Goal: Transaction & Acquisition: Purchase product/service

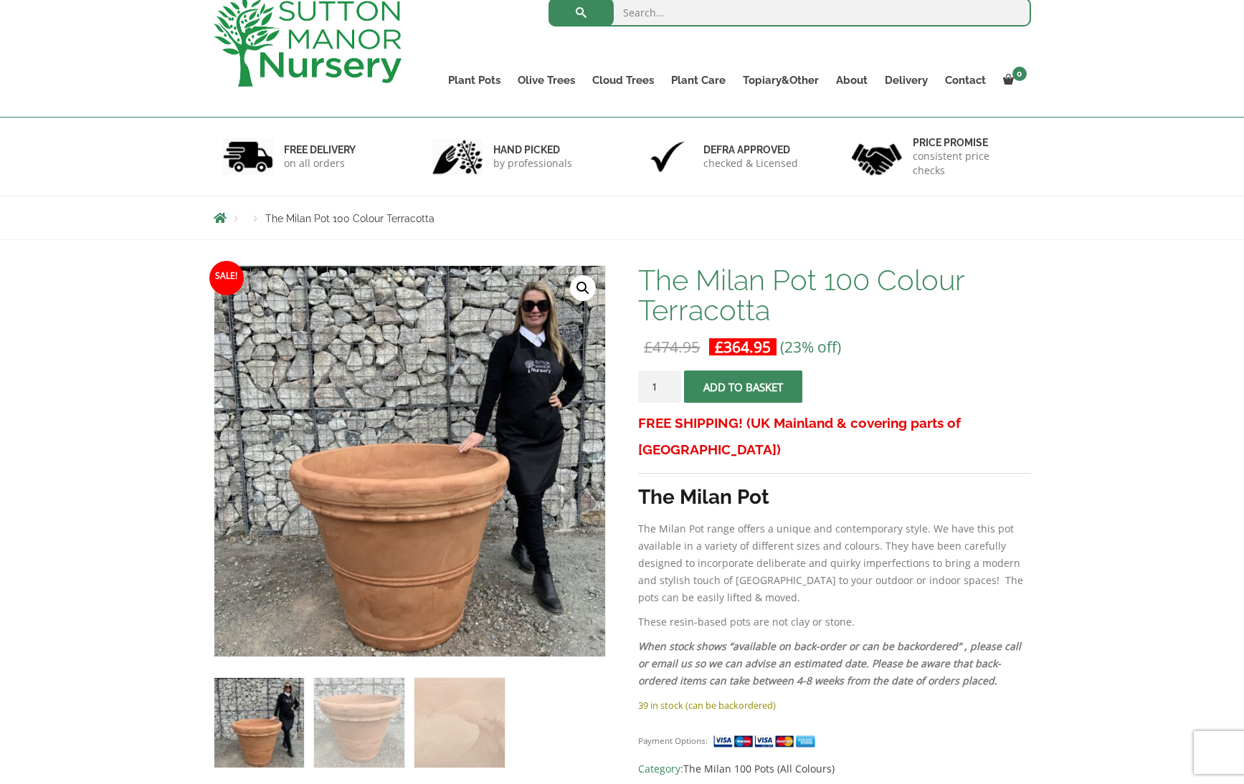
scroll to position [12, 0]
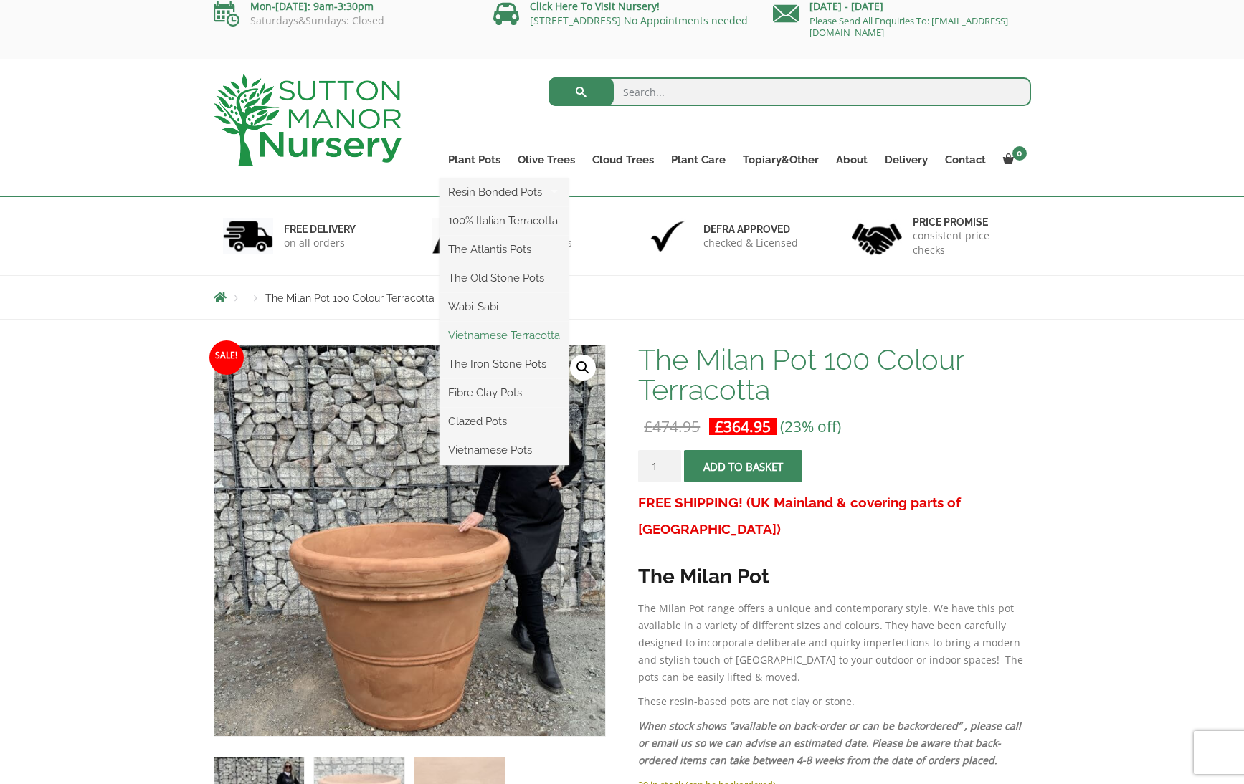
click at [492, 336] on link "Vietnamese Terracotta" at bounding box center [504, 336] width 129 height 22
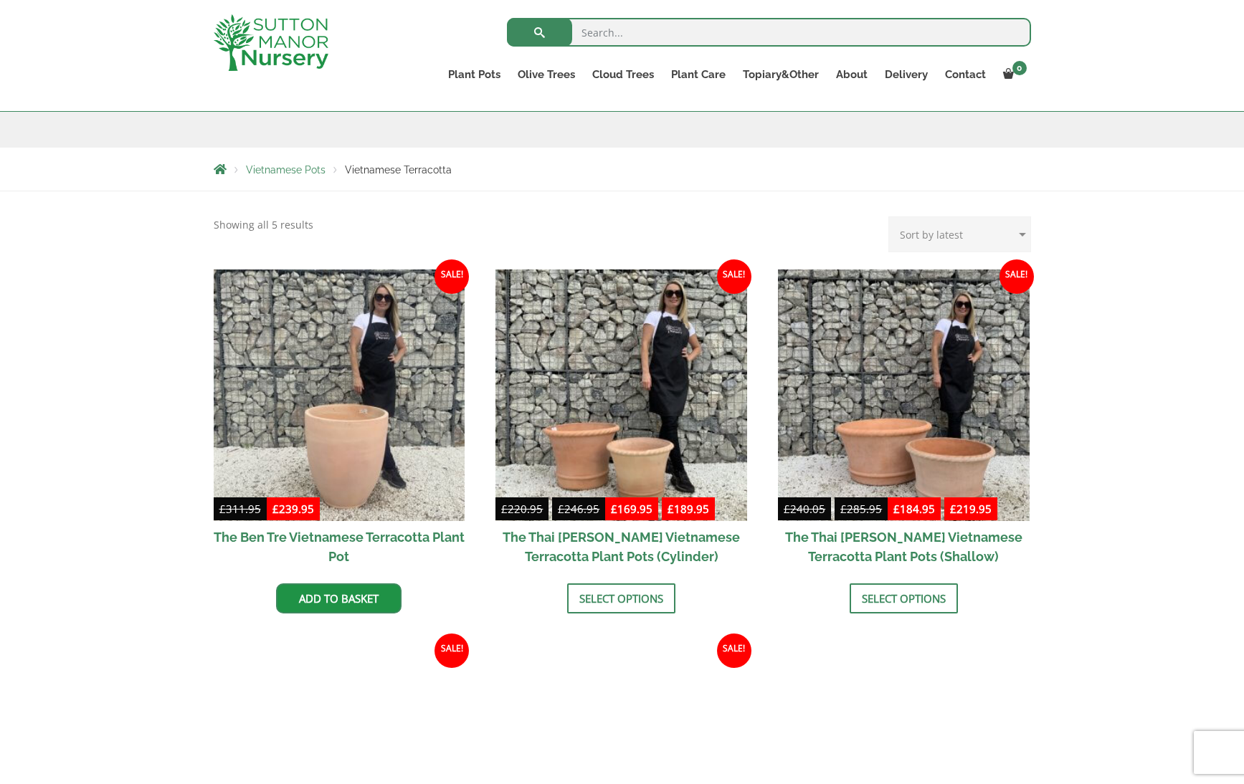
scroll to position [200, 0]
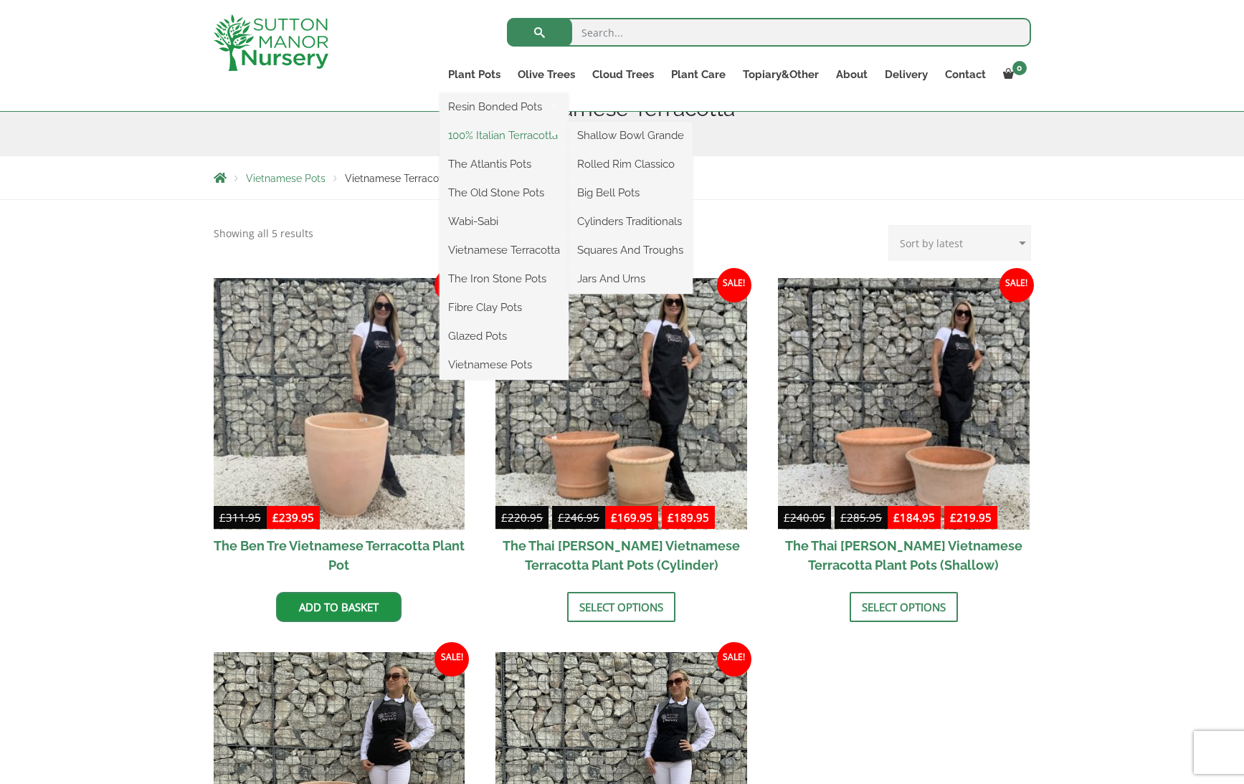
click at [473, 134] on link "100% Italian Terracotta" at bounding box center [504, 136] width 129 height 22
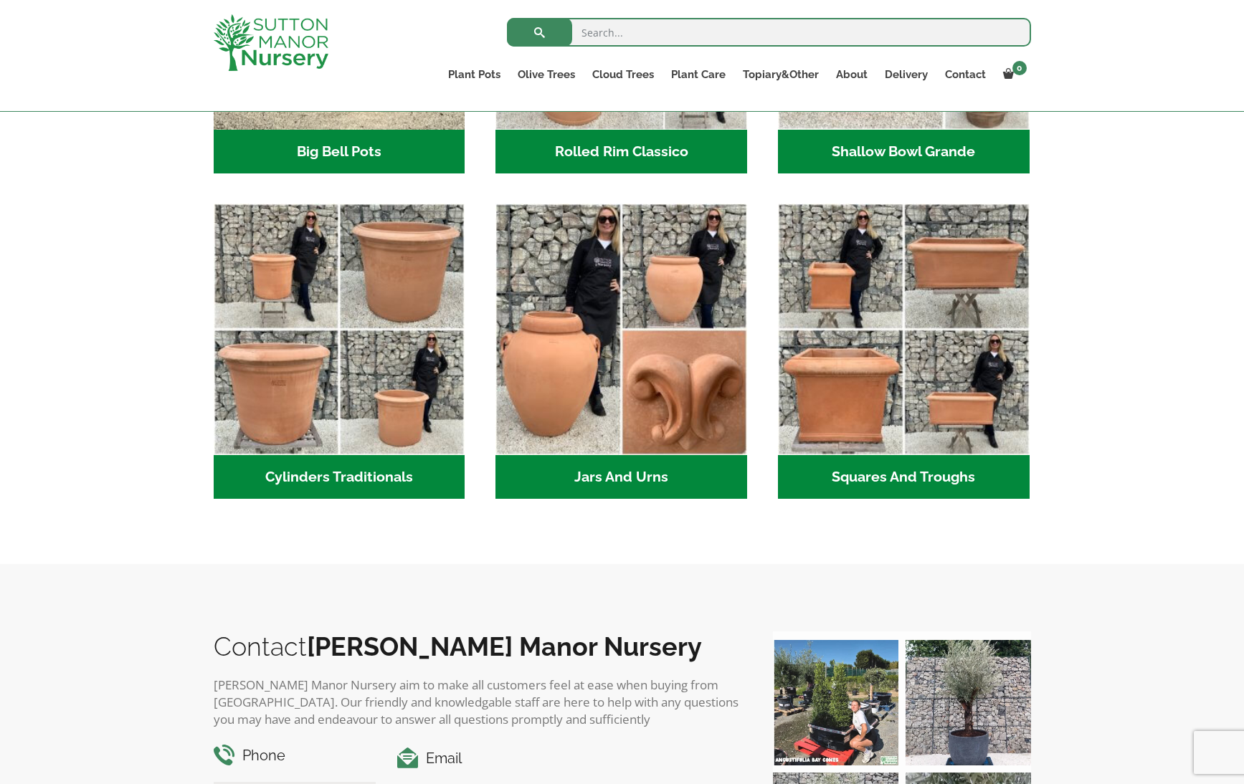
scroll to position [690, 0]
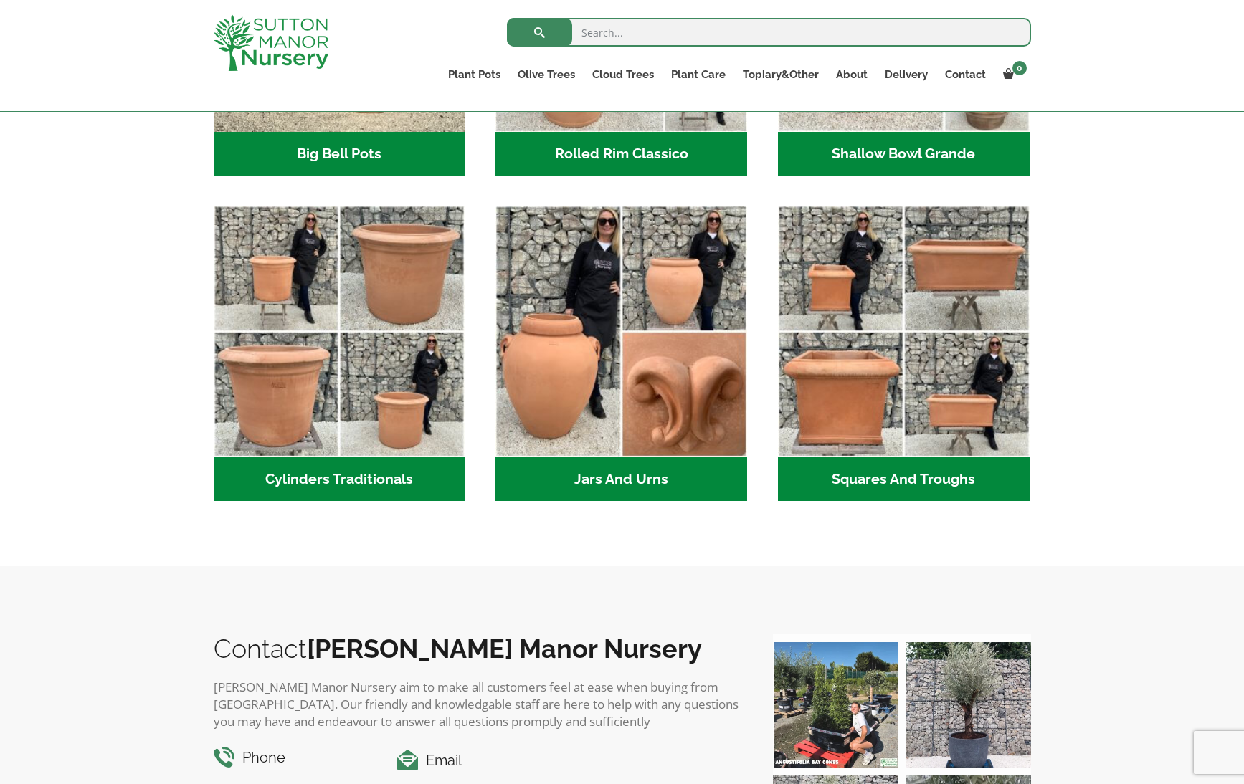
click at [312, 473] on h2 "Cylinders Traditionals (2)" at bounding box center [340, 479] width 252 height 44
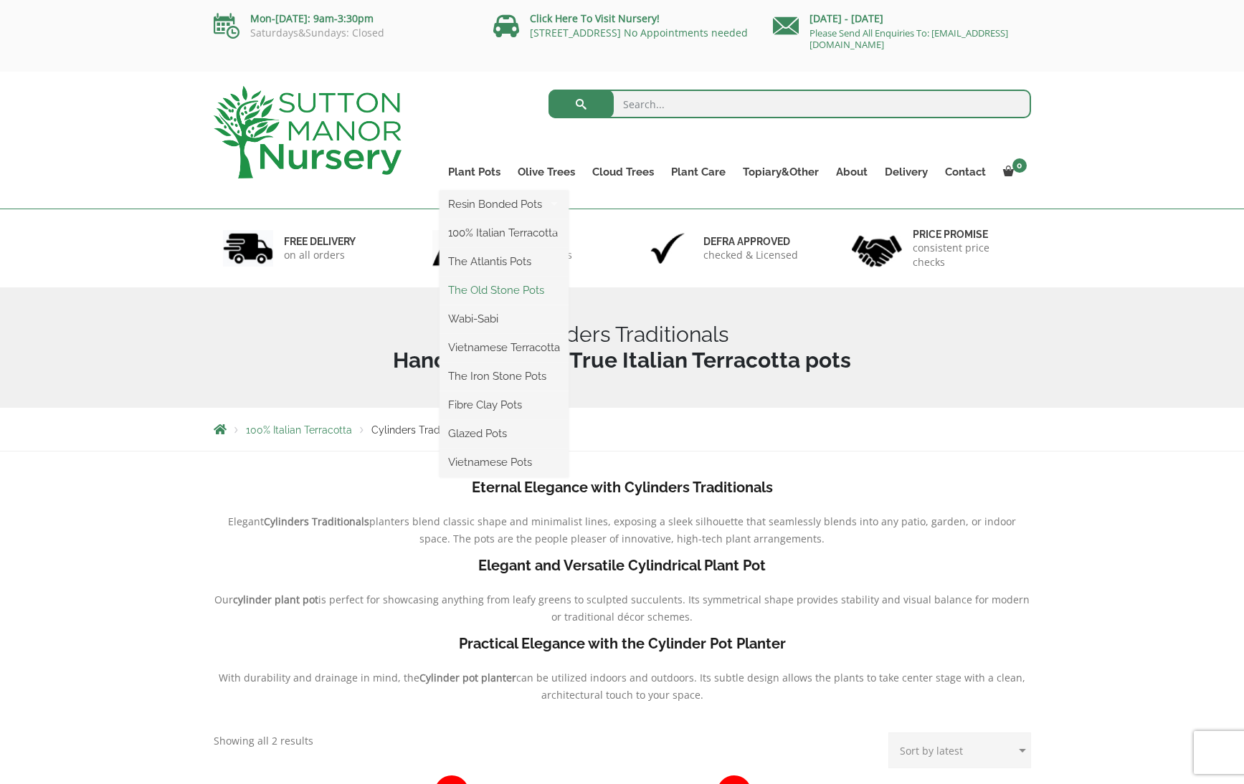
click at [505, 293] on link "The Old Stone Pots" at bounding box center [504, 291] width 129 height 22
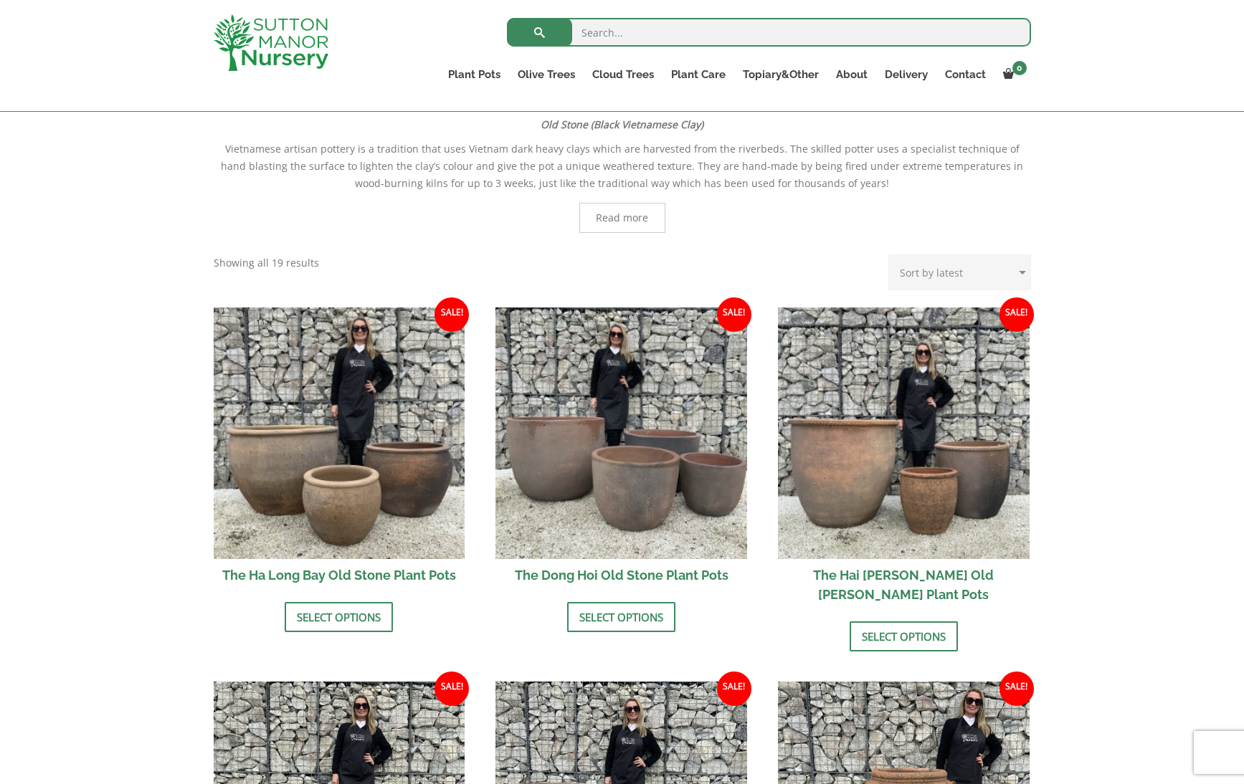
scroll to position [499, 0]
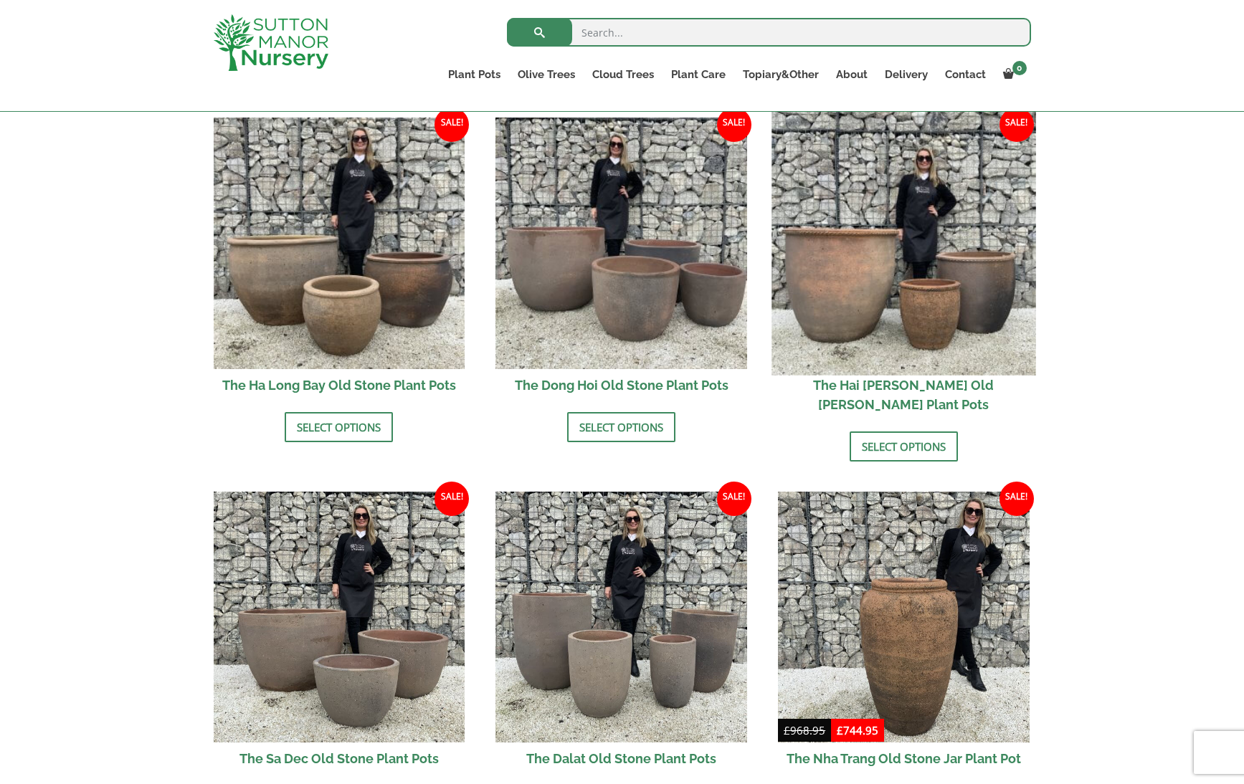
click at [851, 328] on img at bounding box center [903, 243] width 264 height 264
